Goal: Check status: Check status

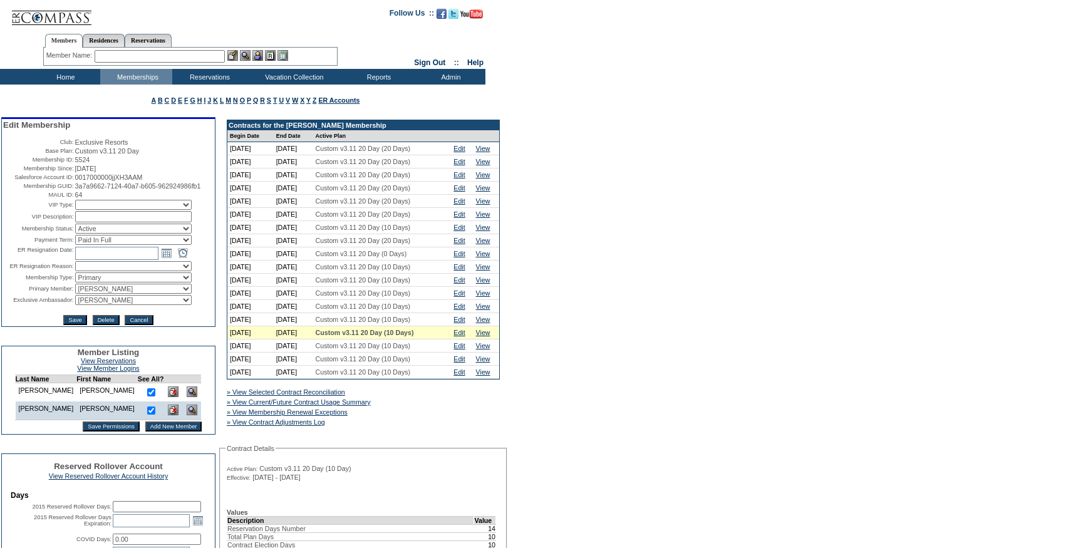
click at [191, 59] on input "text" at bounding box center [160, 56] width 130 height 13
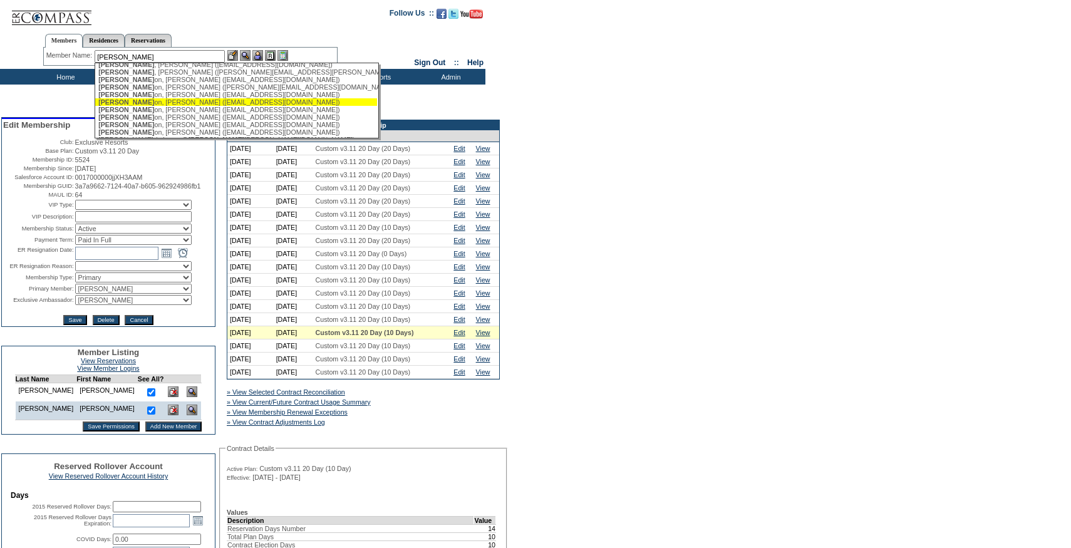
scroll to position [158, 0]
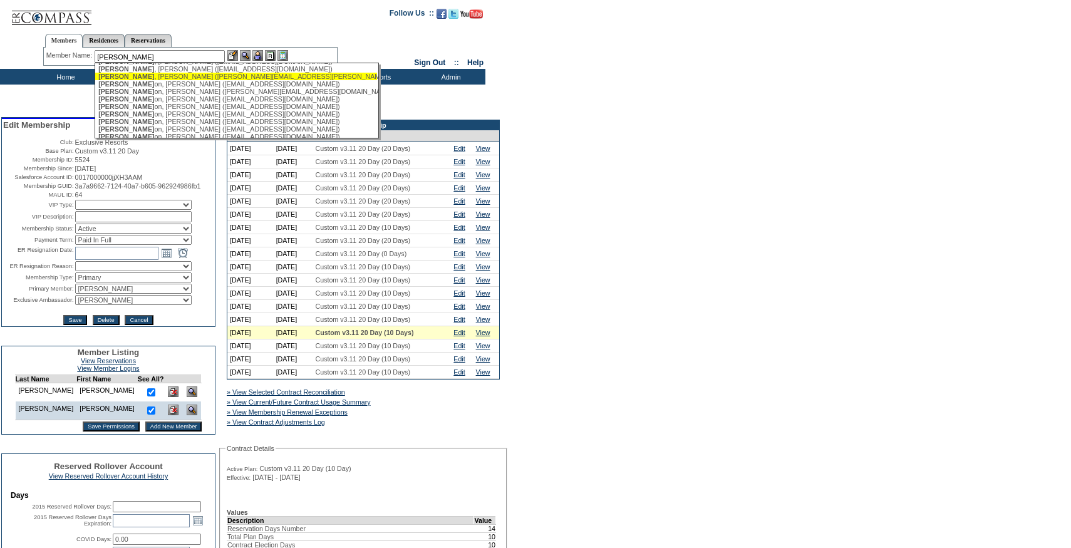
click at [201, 80] on div "[PERSON_NAME] ([PERSON_NAME][EMAIL_ADDRESS][PERSON_NAME][PERSON_NAME][DOMAIN_NA…" at bounding box center [236, 77] width 276 height 8
type input "[PERSON_NAME] ([PERSON_NAME][EMAIL_ADDRESS][PERSON_NAME][PERSON_NAME][DOMAIN_NA…"
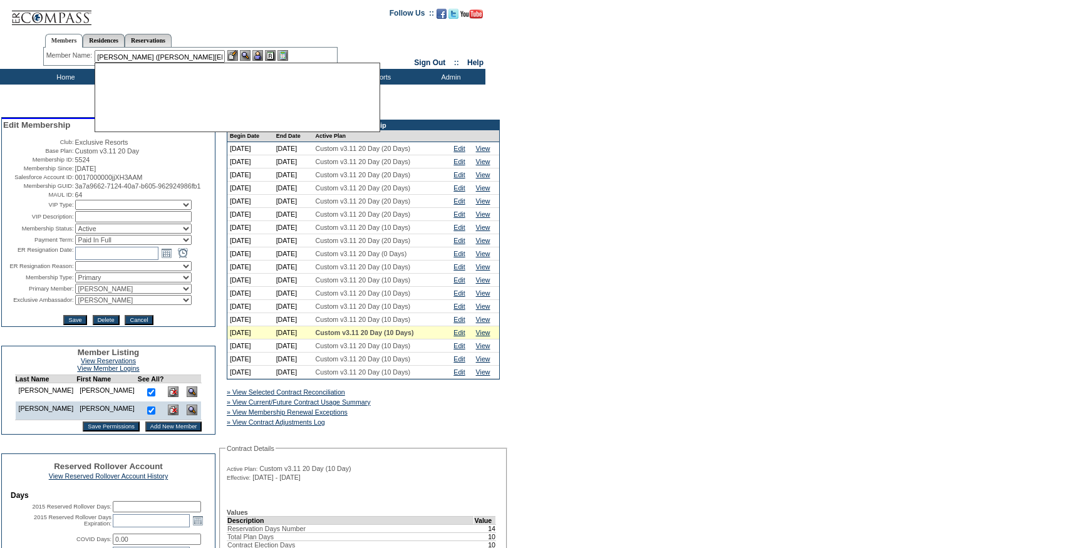
scroll to position [0, 0]
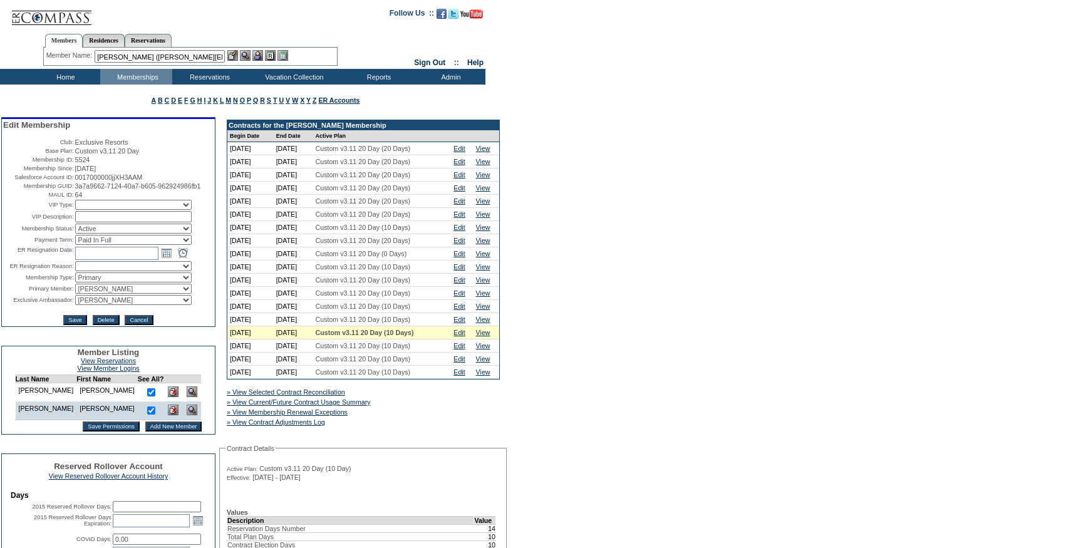
click at [262, 53] on img at bounding box center [257, 55] width 11 height 11
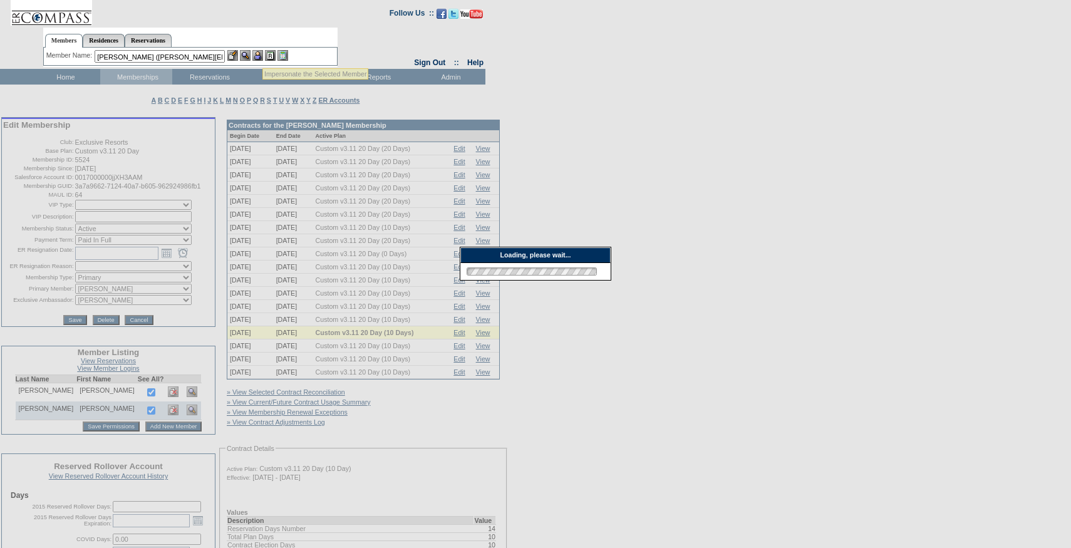
click at [235, 57] on img at bounding box center [232, 55] width 11 height 11
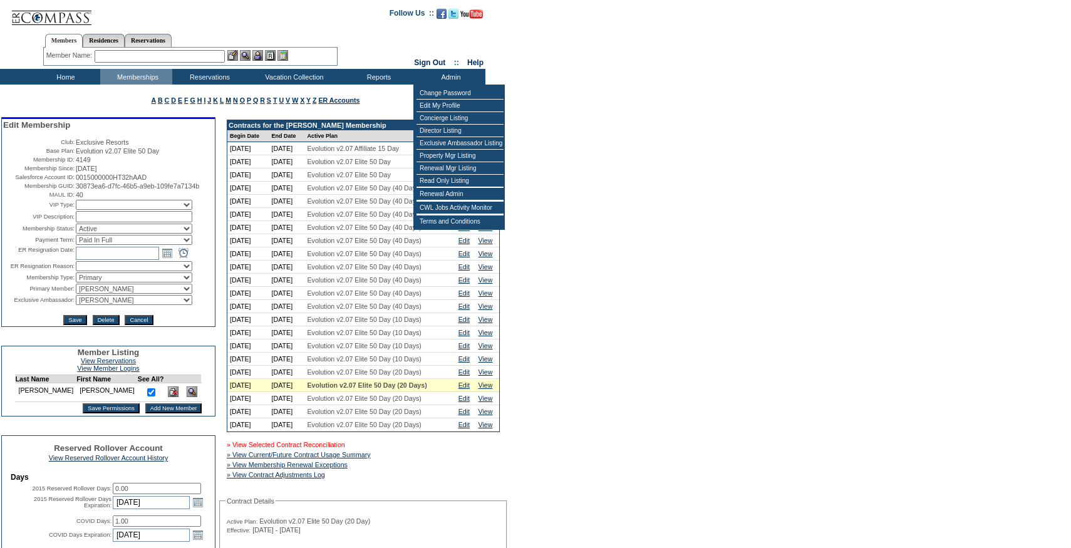
click at [344, 448] on link "» View Selected Contract Reconciliation" at bounding box center [286, 445] width 118 height 8
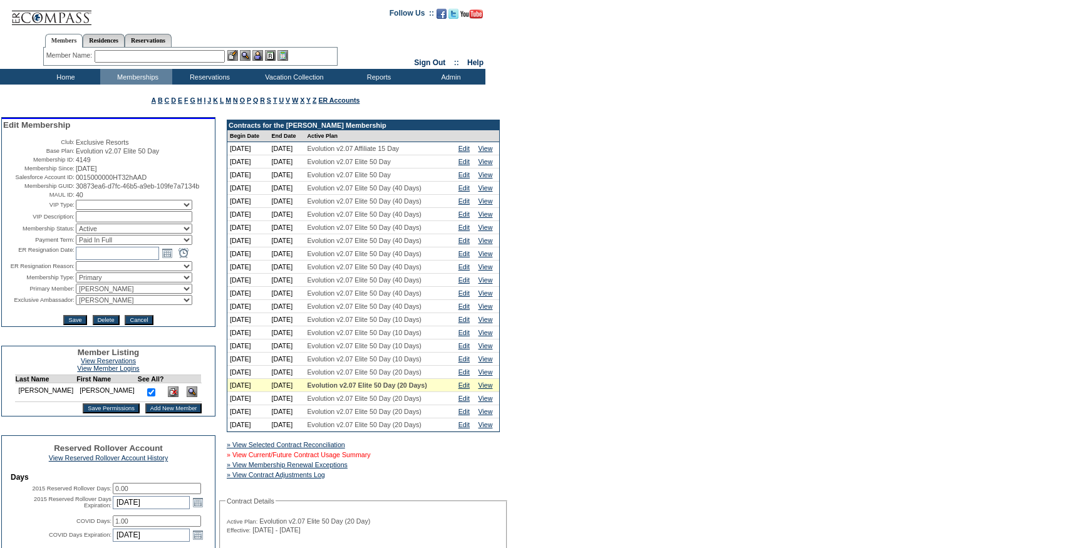
click at [334, 458] on link "» View Current/Future Contract Usage Summary" at bounding box center [299, 455] width 144 height 8
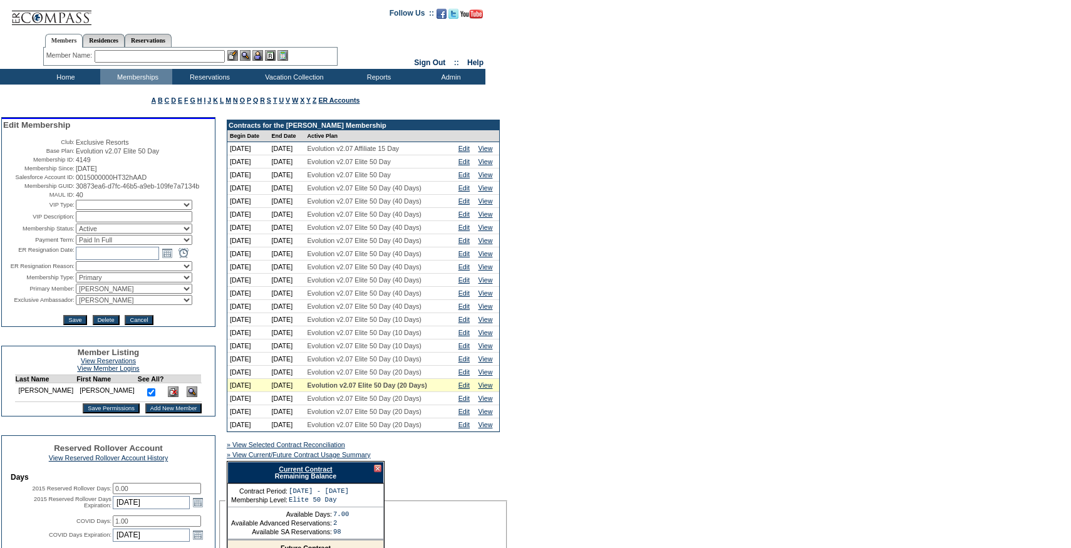
click at [312, 480] on div "Current Contract Remaining Balance" at bounding box center [305, 472] width 157 height 22
